Goal: Information Seeking & Learning: Learn about a topic

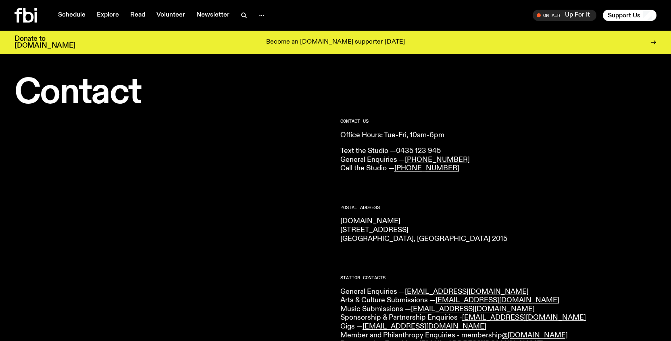
click at [31, 17] on icon at bounding box center [26, 15] width 23 height 15
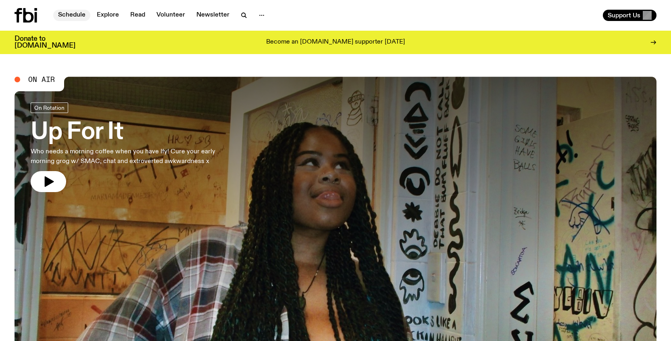
click at [70, 11] on link "Schedule" at bounding box center [71, 15] width 37 height 11
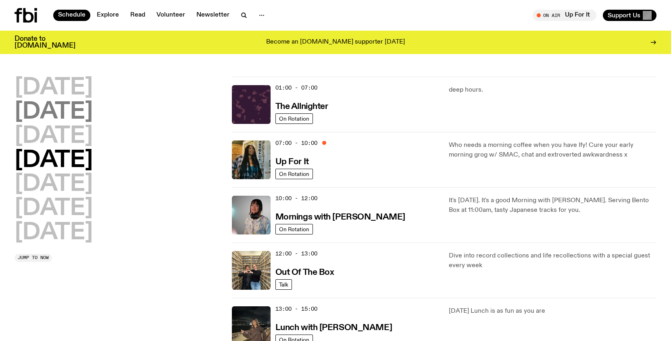
click at [75, 101] on h2 "[DATE]" at bounding box center [54, 112] width 78 height 23
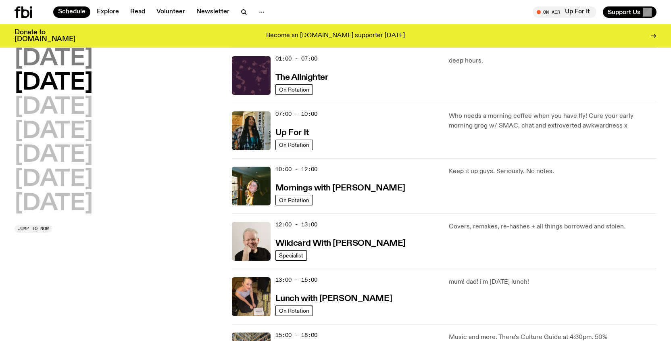
click at [80, 64] on h2 "[DATE]" at bounding box center [54, 59] width 78 height 23
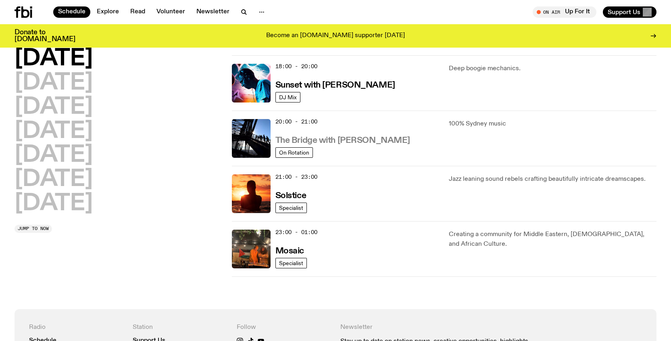
scroll to position [253, 0]
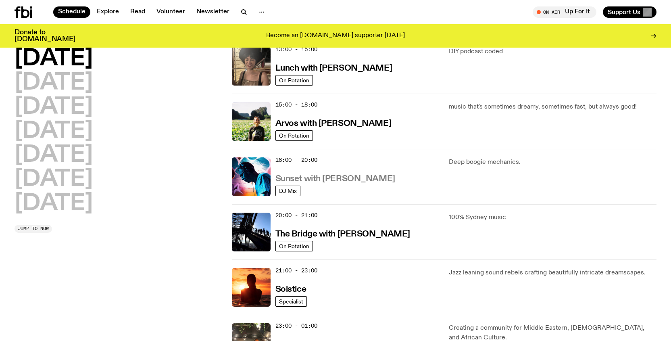
click at [330, 177] on h3 "Sunset with [PERSON_NAME]" at bounding box center [336, 179] width 120 height 8
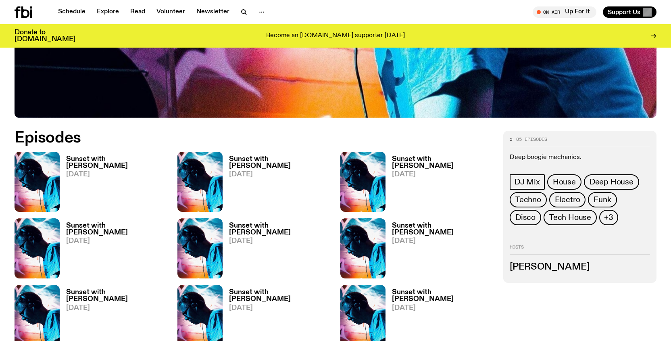
scroll to position [364, 0]
